Goal: Task Accomplishment & Management: Use online tool/utility

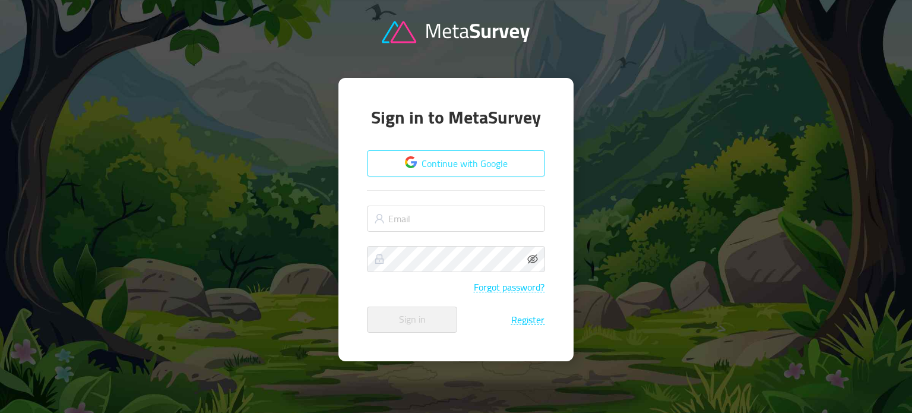
drag, startPoint x: 0, startPoint y: 0, endPoint x: 413, endPoint y: 166, distance: 445.3
click at [413, 166] on button "Continue with Google" at bounding box center [456, 163] width 178 height 26
